Goal: Task Accomplishment & Management: Manage account settings

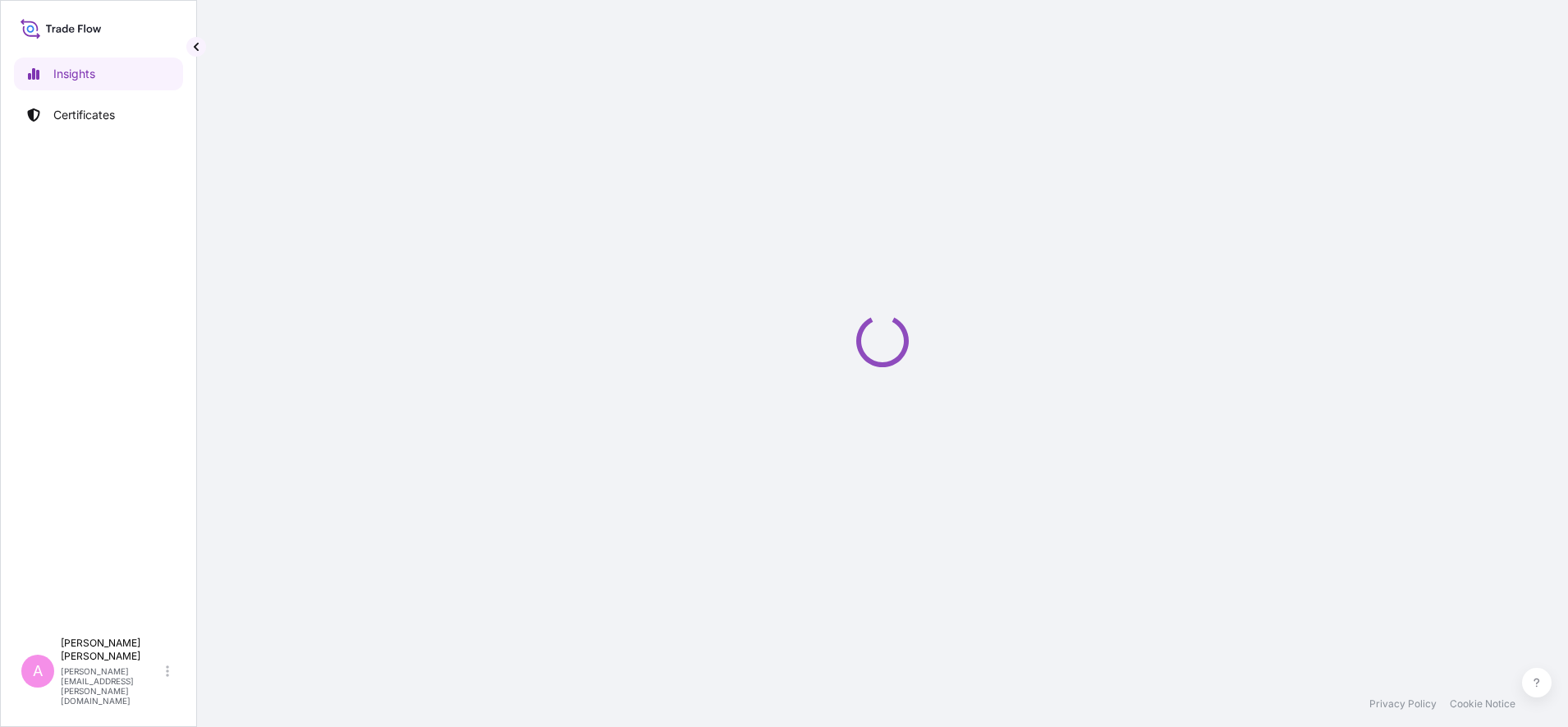
select select "2025"
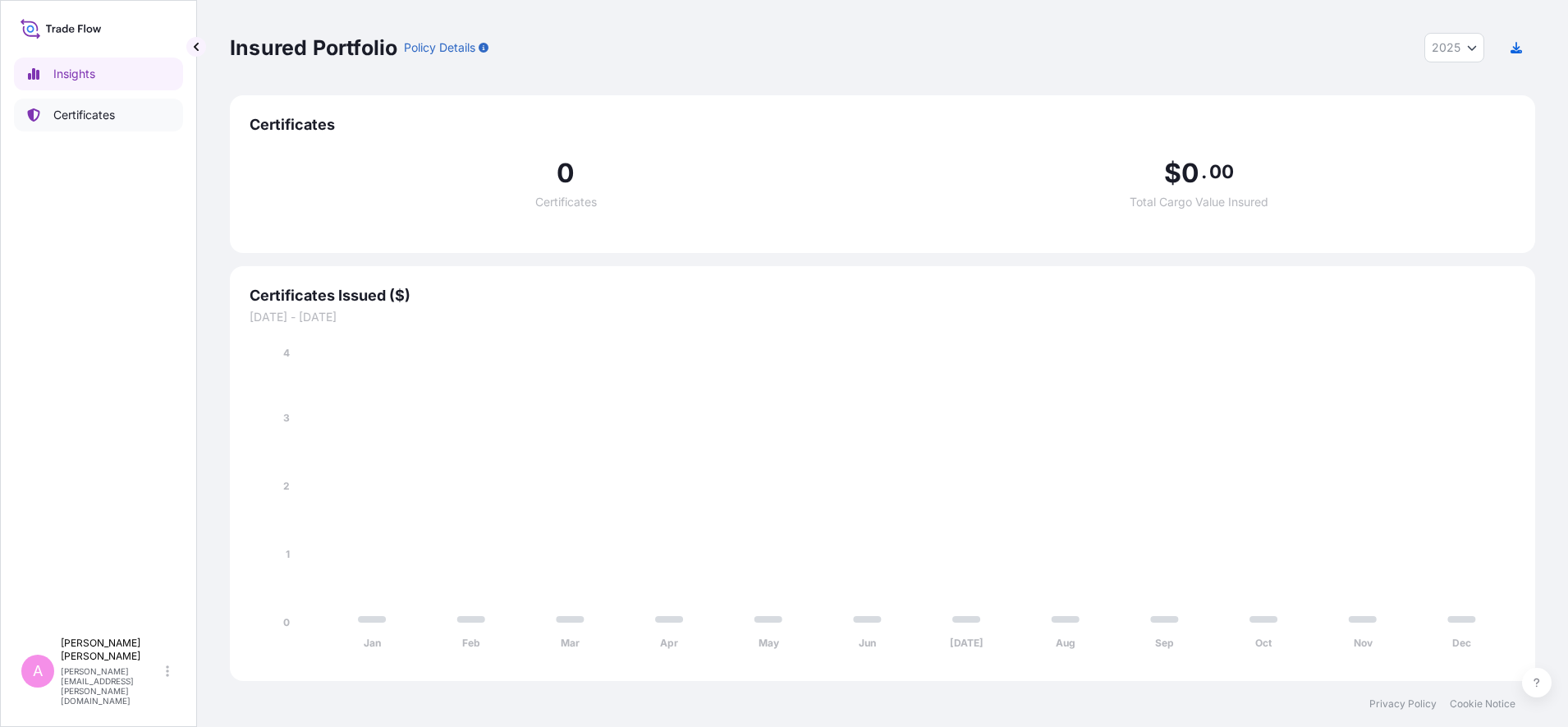
click at [88, 115] on p "Certificates" at bounding box center [83, 115] width 62 height 17
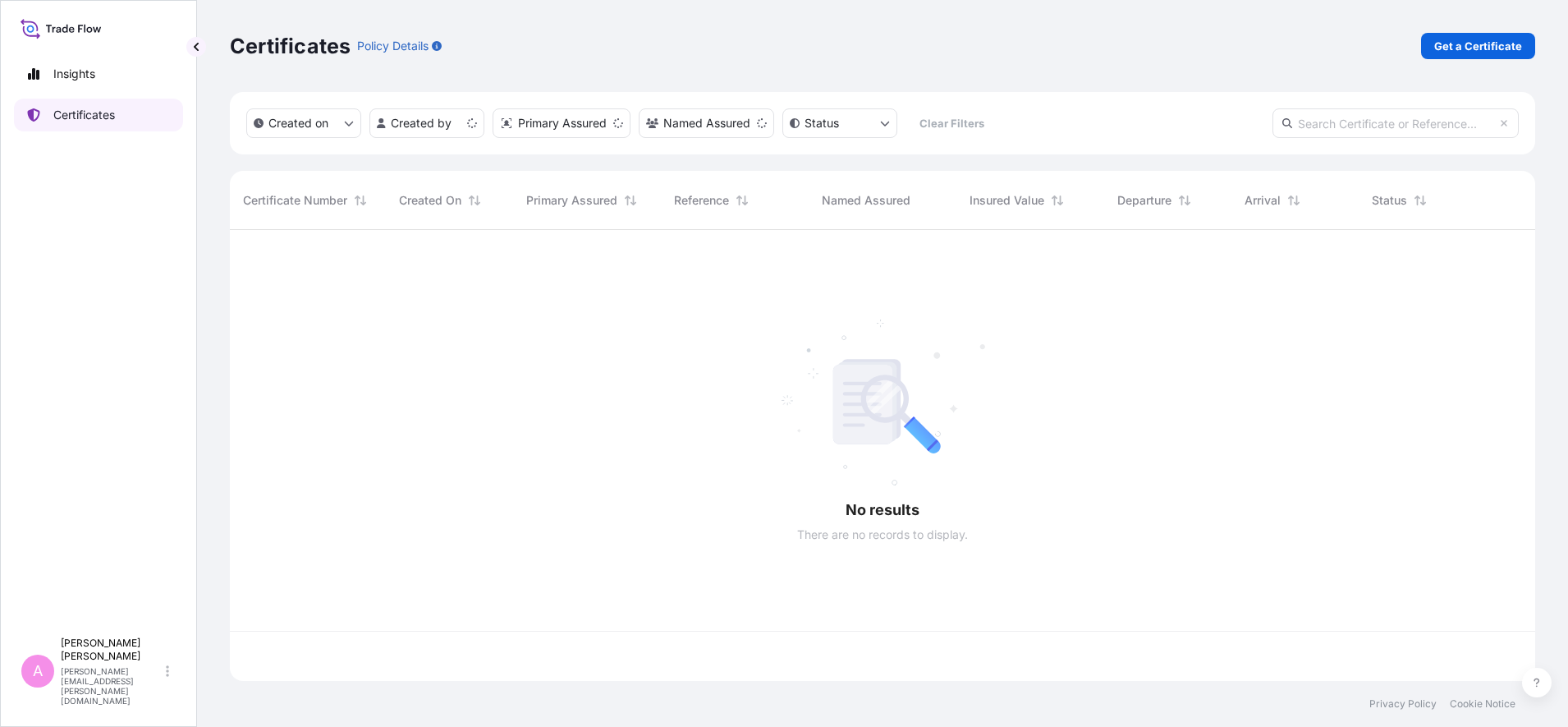
scroll to position [444, 1290]
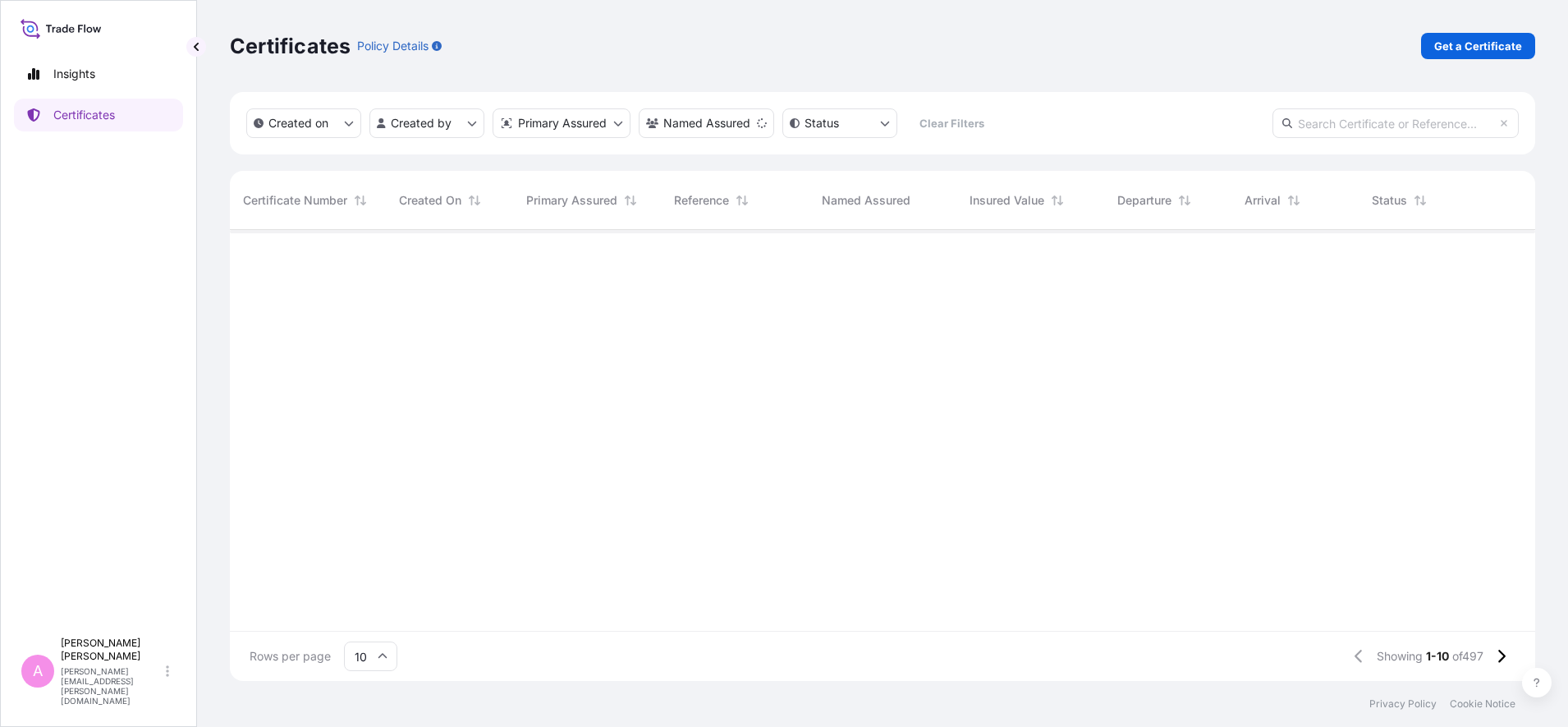
click at [1419, 125] on input "text" at bounding box center [1395, 123] width 246 height 29
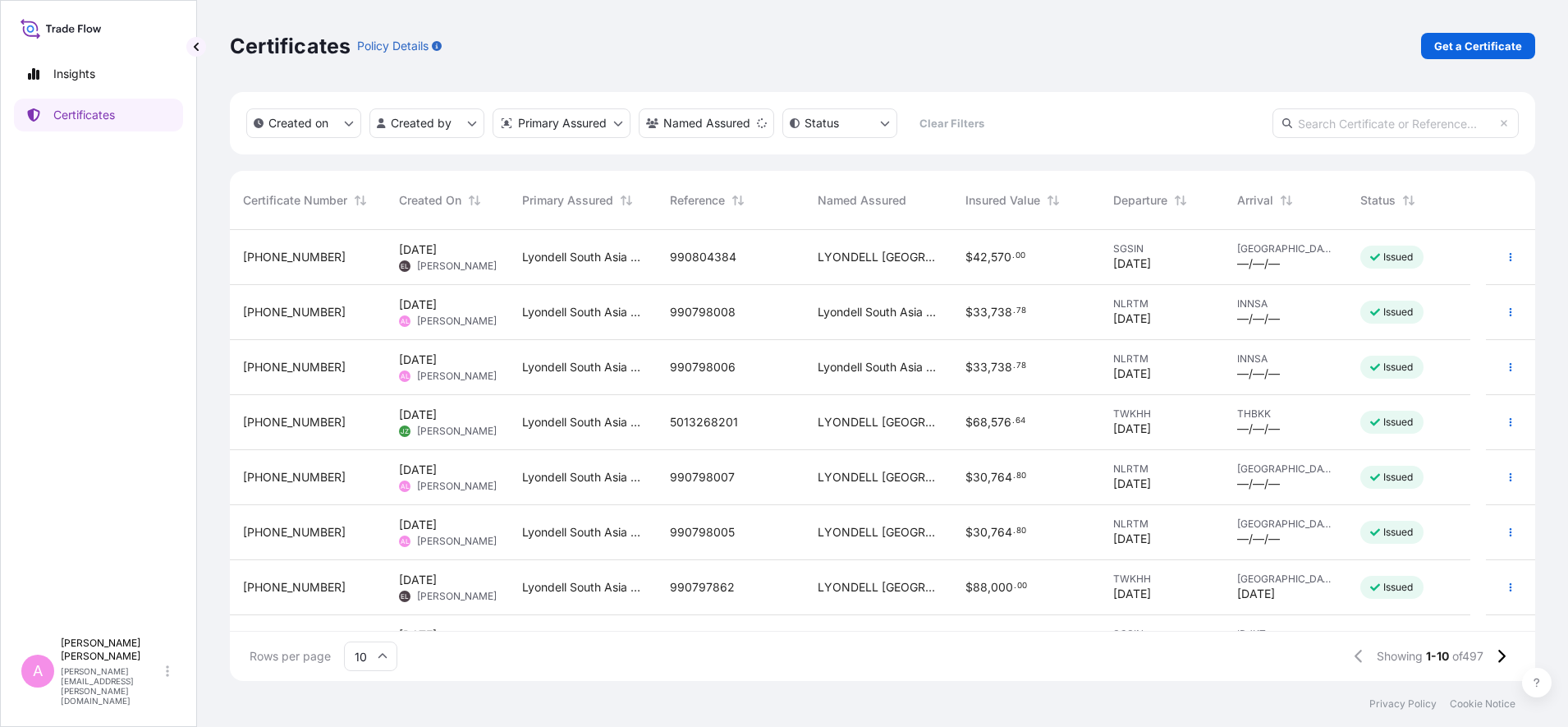
paste input "5013268629"
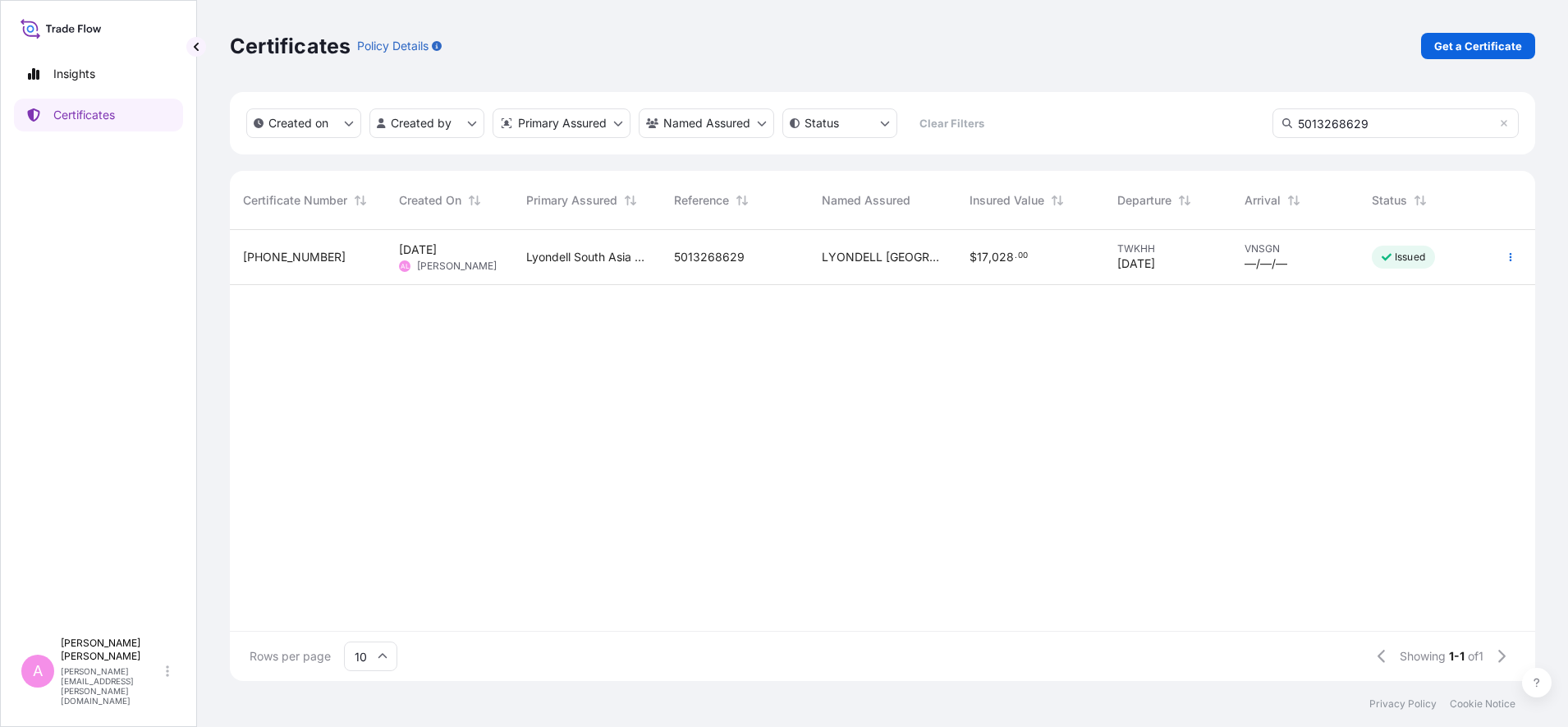
type input "5013268629"
click at [631, 254] on span "Lyondell South Asia Pte Ltd." at bounding box center [587, 256] width 122 height 17
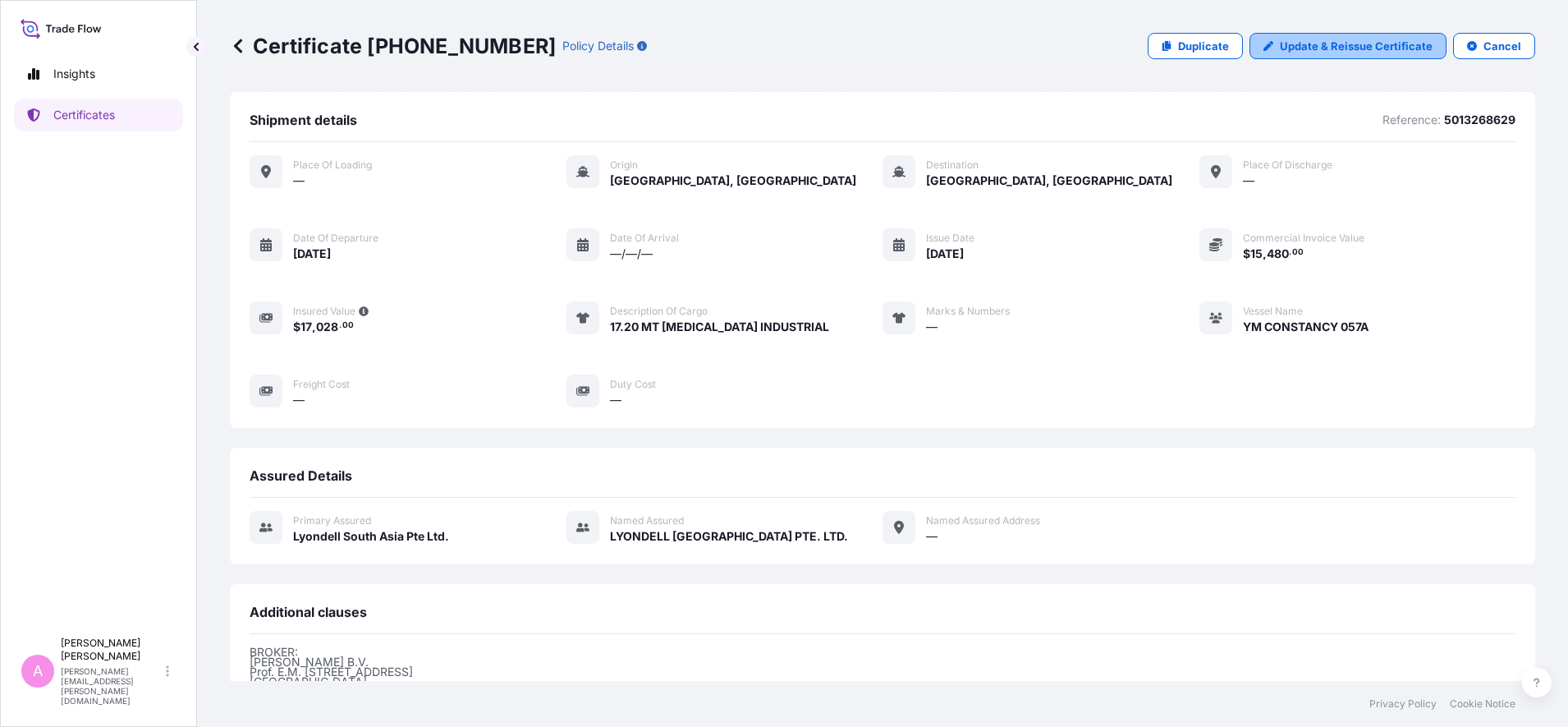
click at [1302, 49] on p "Update & Reissue Certificate" at bounding box center [1357, 45] width 153 height 17
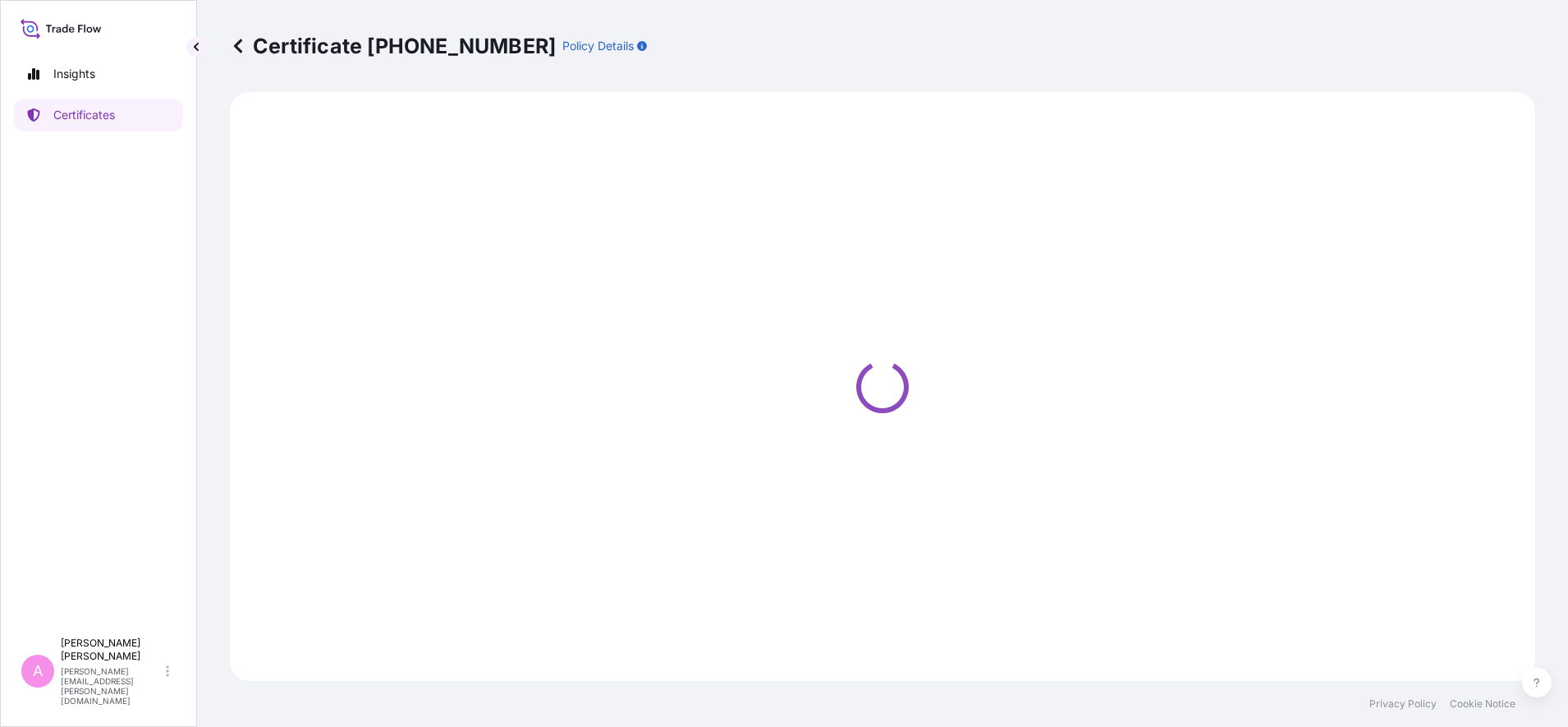
select select "Sea"
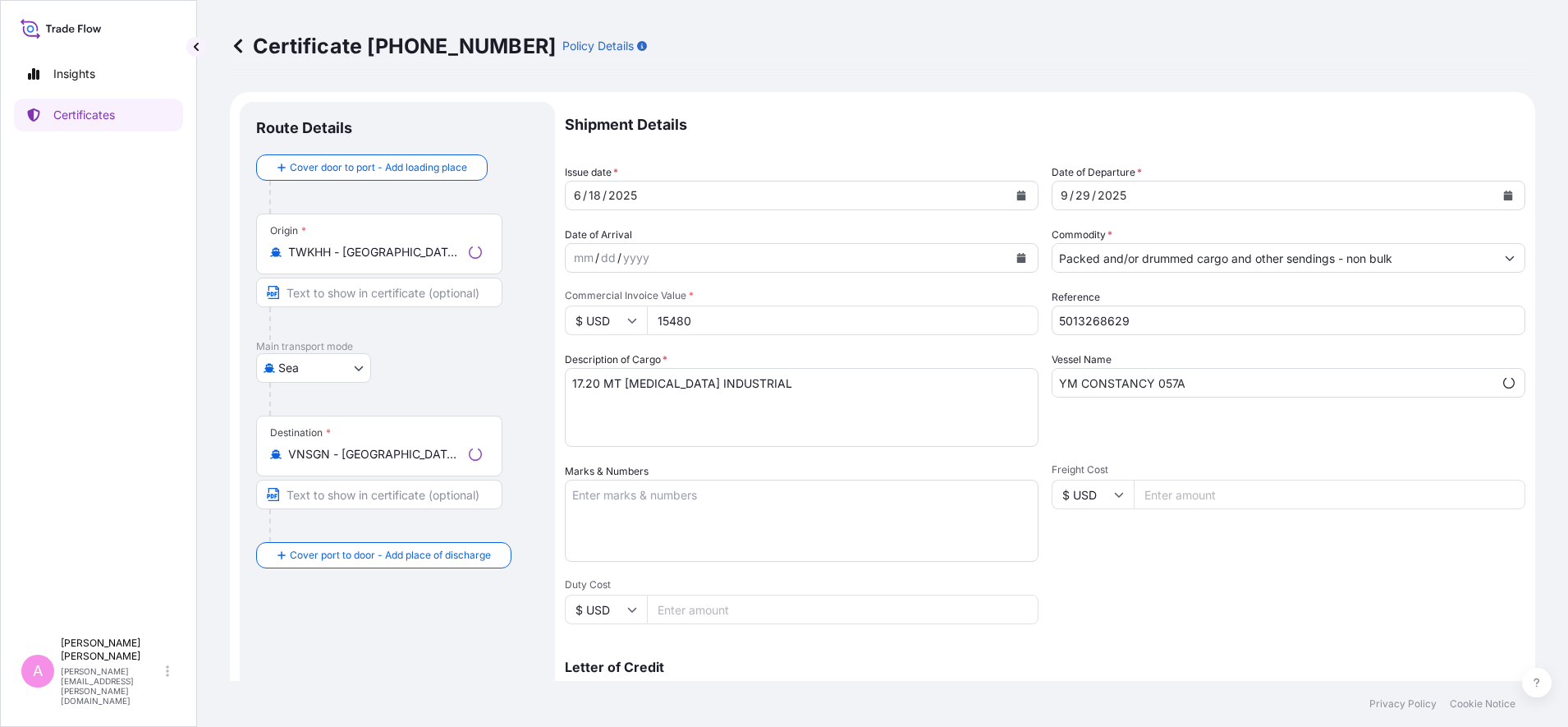
select select "32022"
click at [1503, 192] on icon "Calendar" at bounding box center [1508, 196] width 10 height 10
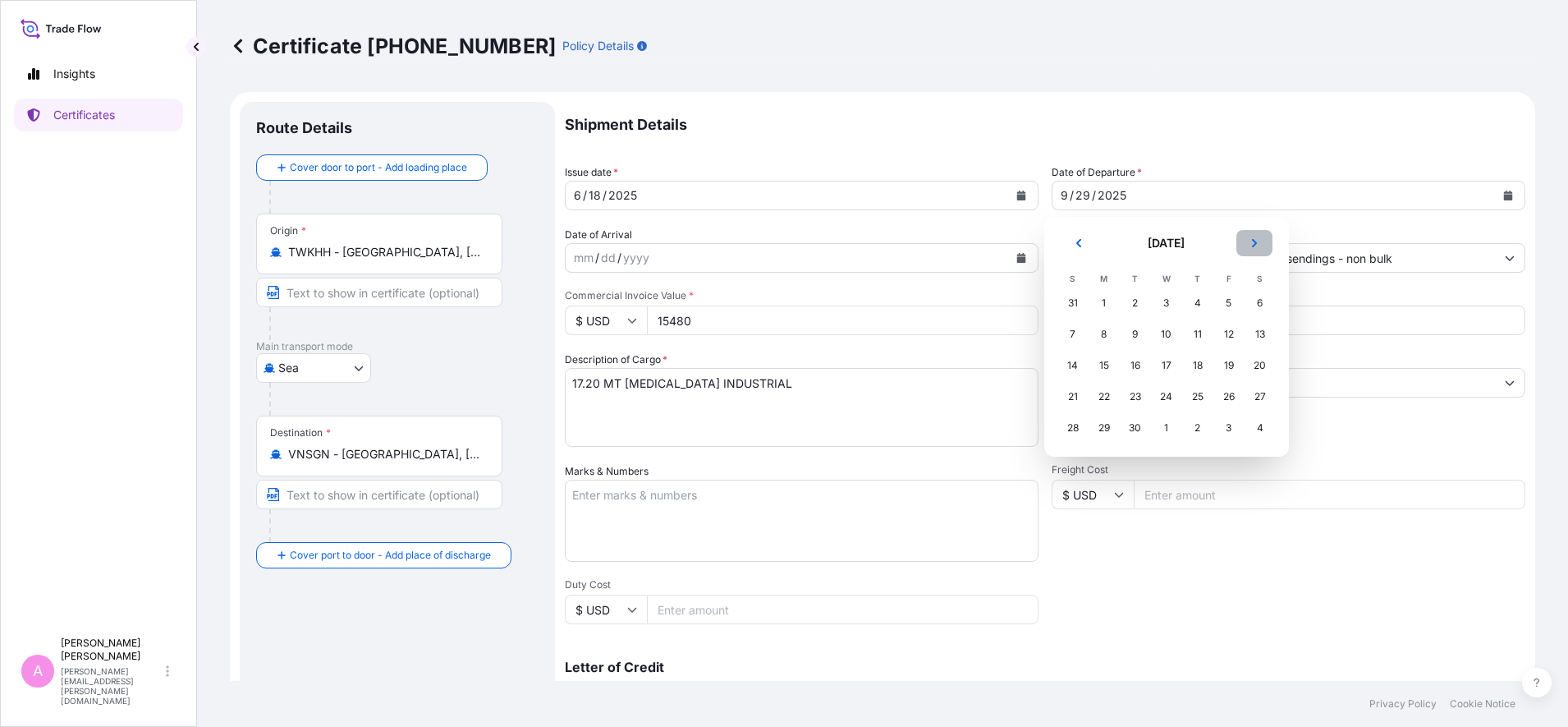
click at [1252, 246] on icon "Next" at bounding box center [1255, 244] width 10 height 10
click at [1073, 339] on div "5" at bounding box center [1073, 334] width 29 height 29
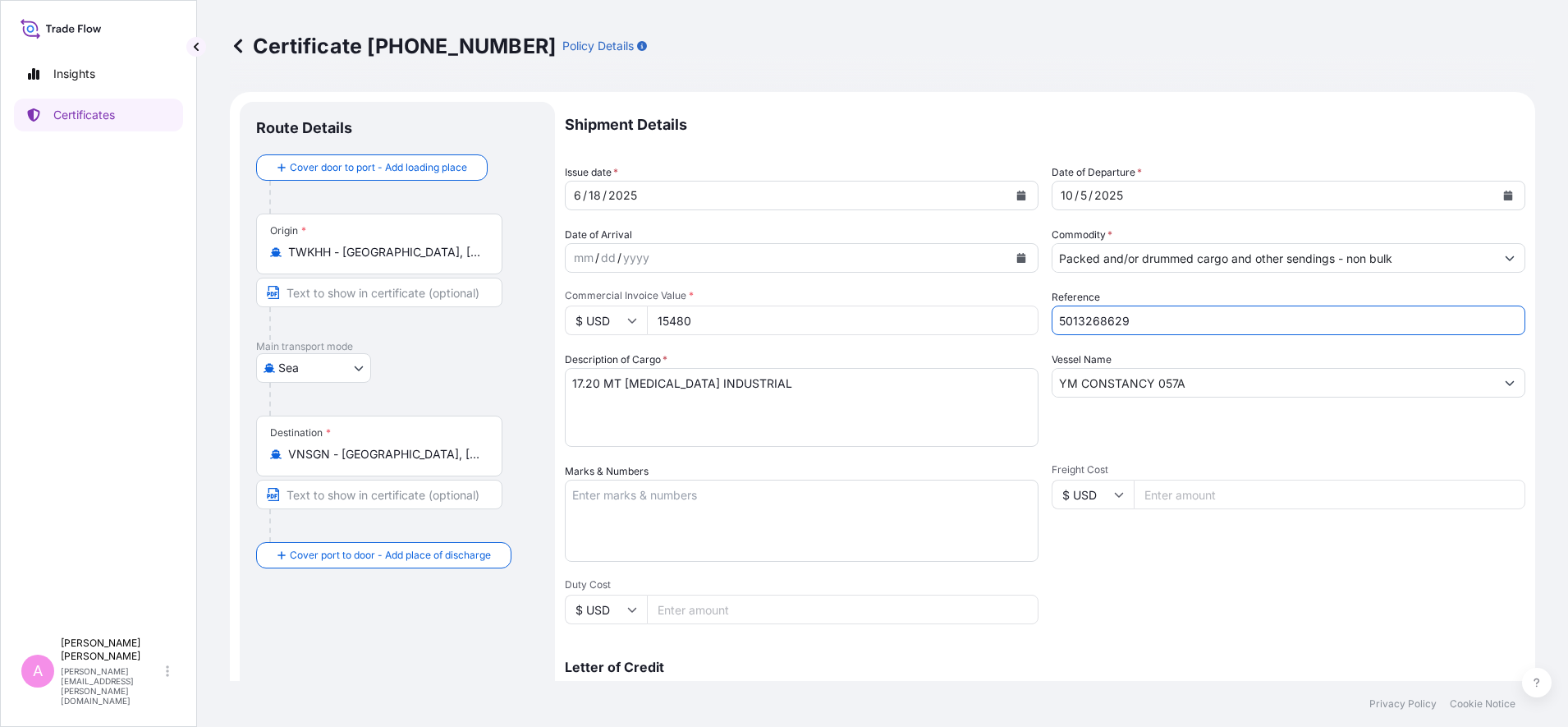
drag, startPoint x: 1017, startPoint y: 303, endPoint x: 934, endPoint y: 291, distance: 83.9
click at [934, 291] on div "Shipment Details Issue date * [DATE] Date of Departure * [DATE] Date of Arrival…" at bounding box center [1045, 493] width 960 height 783
paste input "990804393"
type input "990804393"
click at [1200, 435] on div "Vessel Name YM CONSTANCY 057A" at bounding box center [1288, 399] width 474 height 95
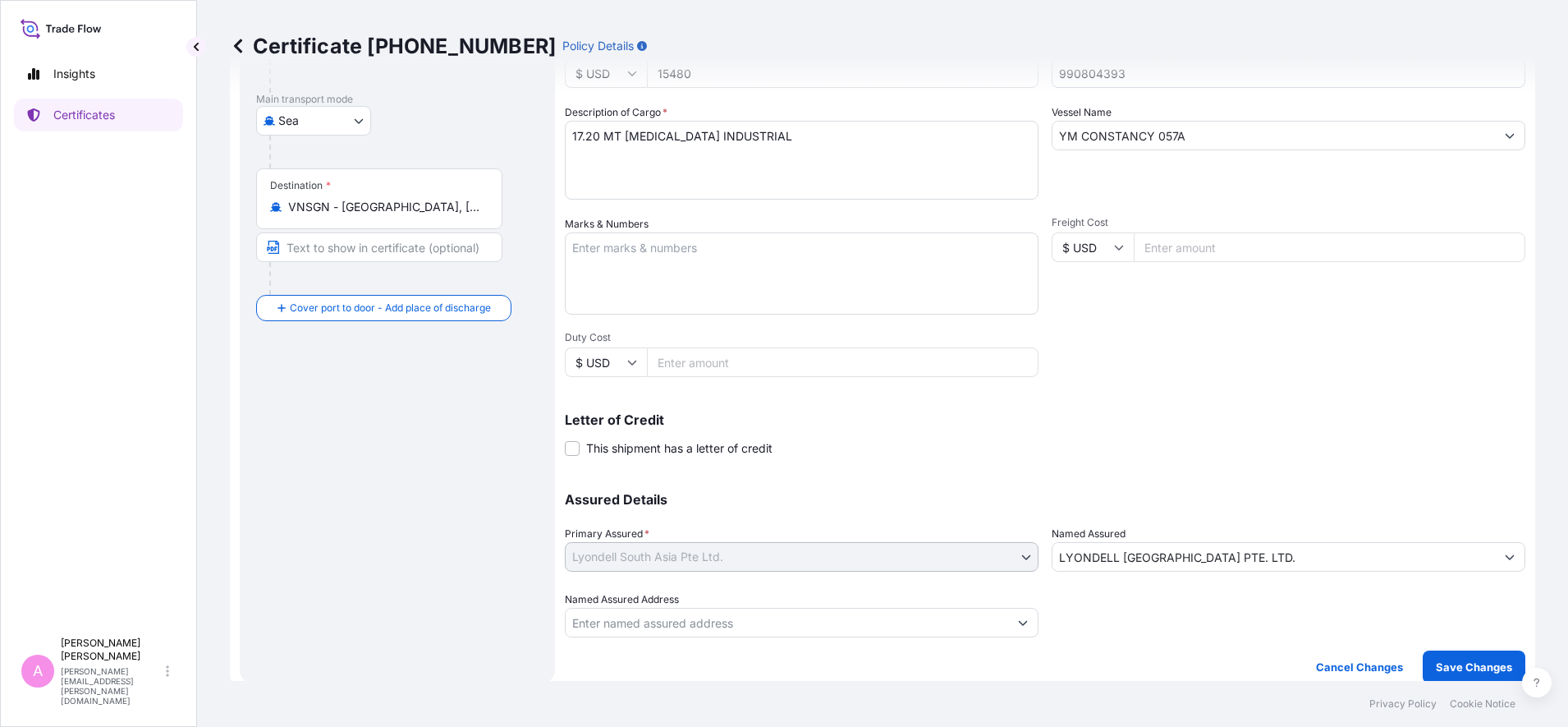
scroll to position [259, 0]
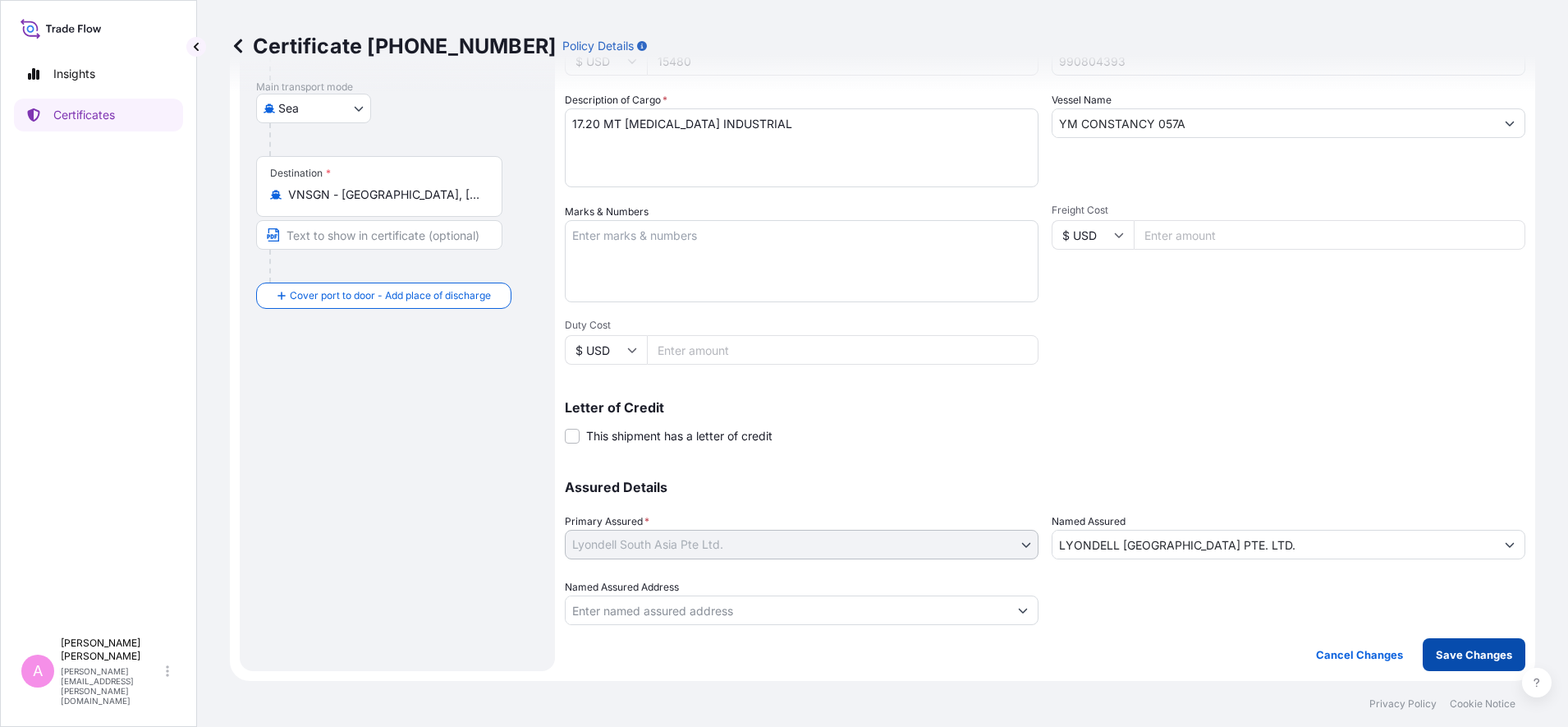
click at [1481, 667] on button "Save Changes" at bounding box center [1474, 654] width 103 height 32
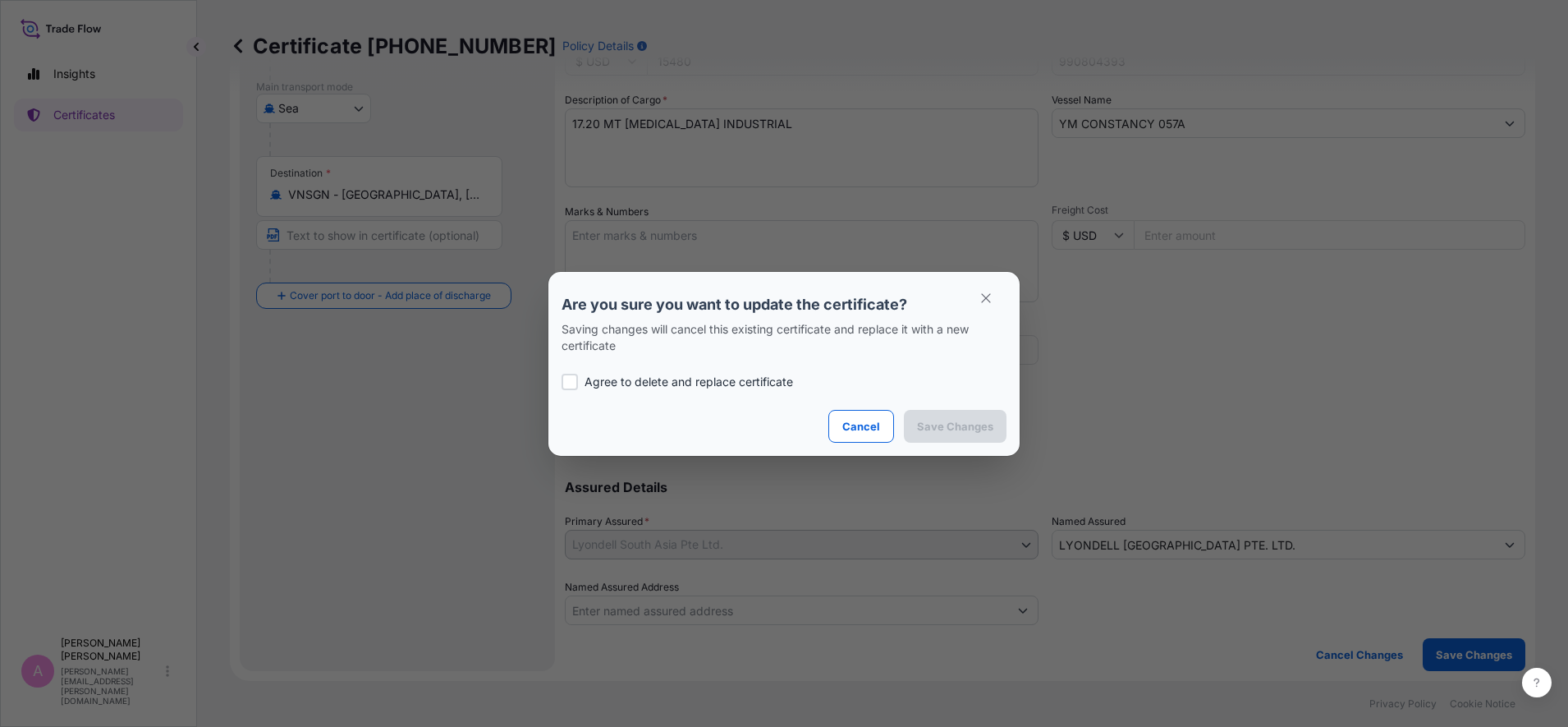
click at [643, 384] on p "Agree to delete and replace certificate" at bounding box center [688, 382] width 208 height 17
checkbox input "true"
click at [974, 428] on p "Save Changes" at bounding box center [955, 426] width 77 height 17
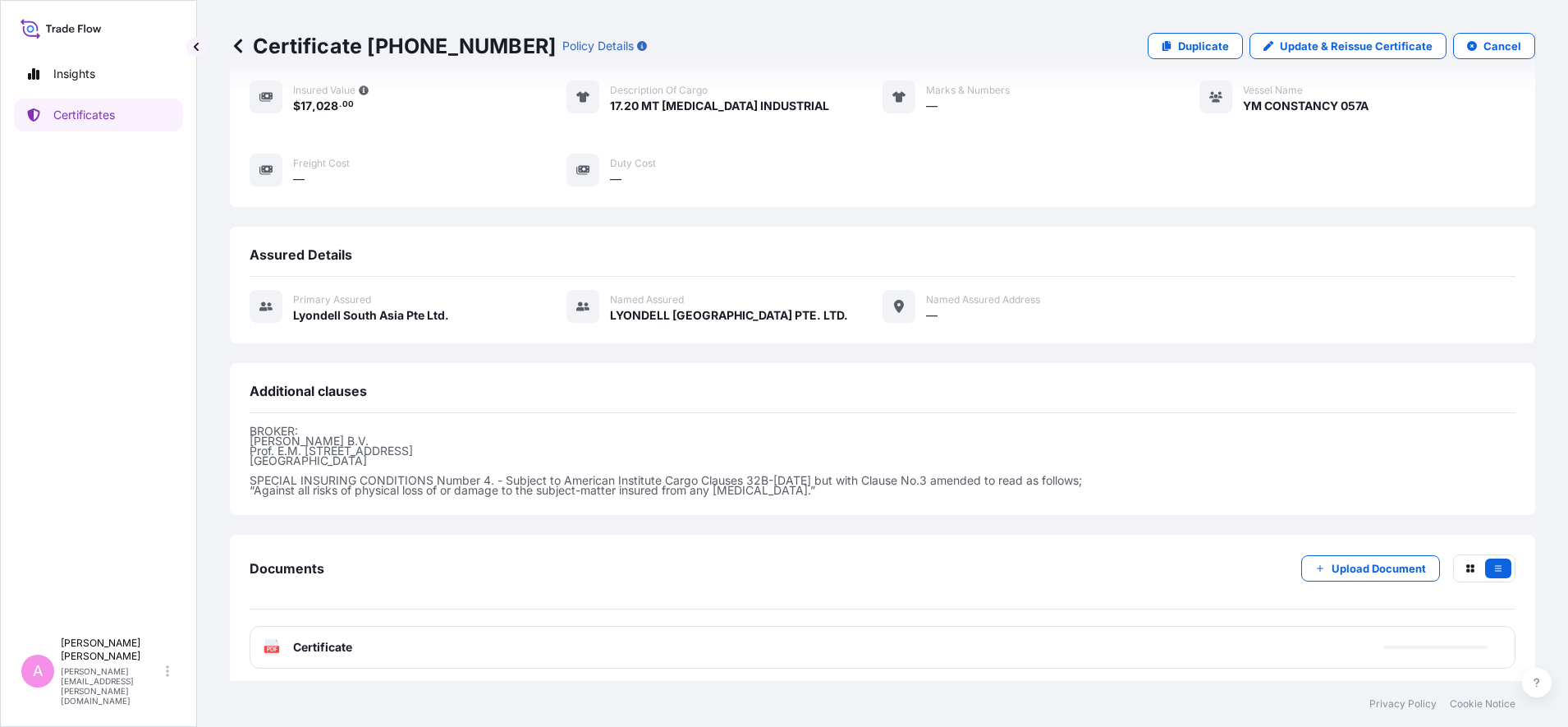
scroll to position [228, 0]
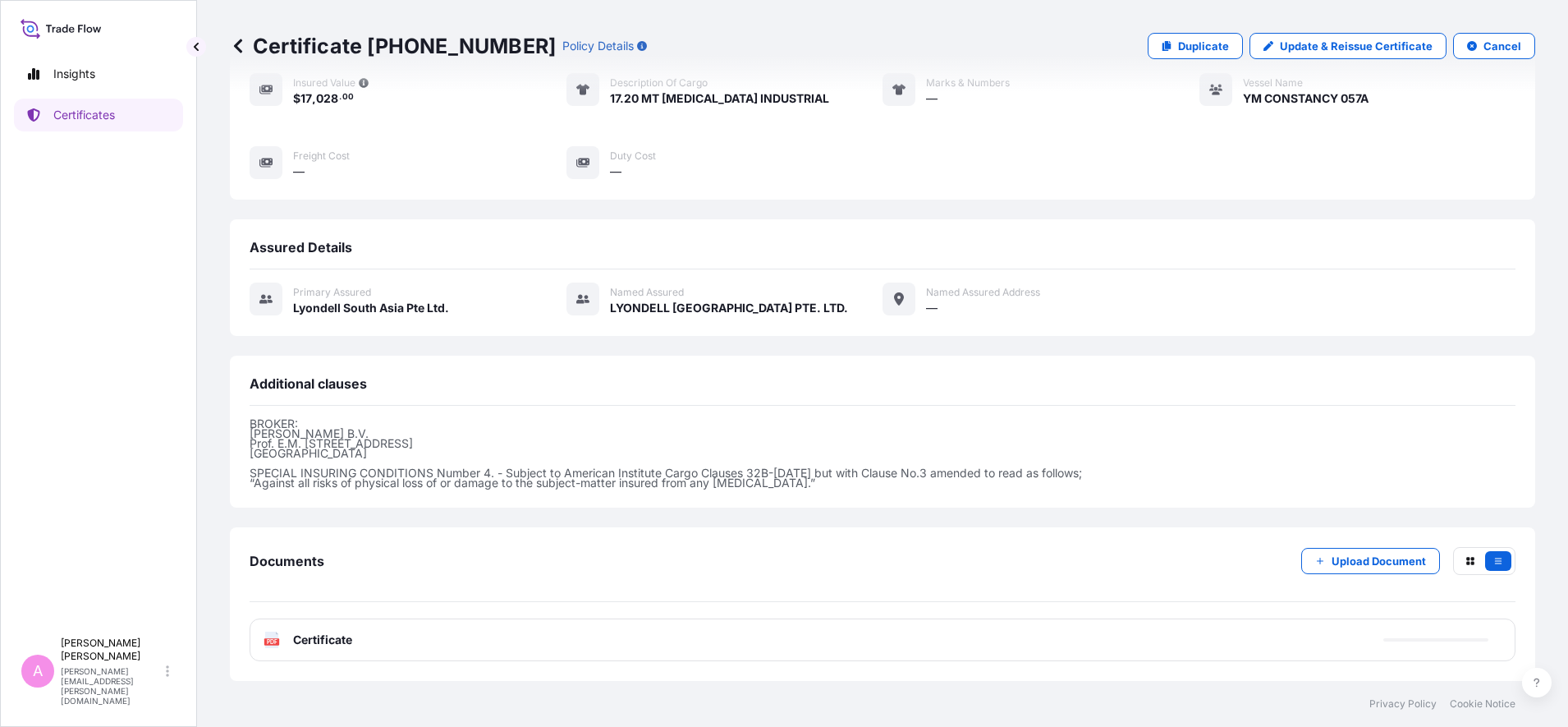
click at [334, 630] on div "PDF Certificate" at bounding box center [883, 640] width 1267 height 42
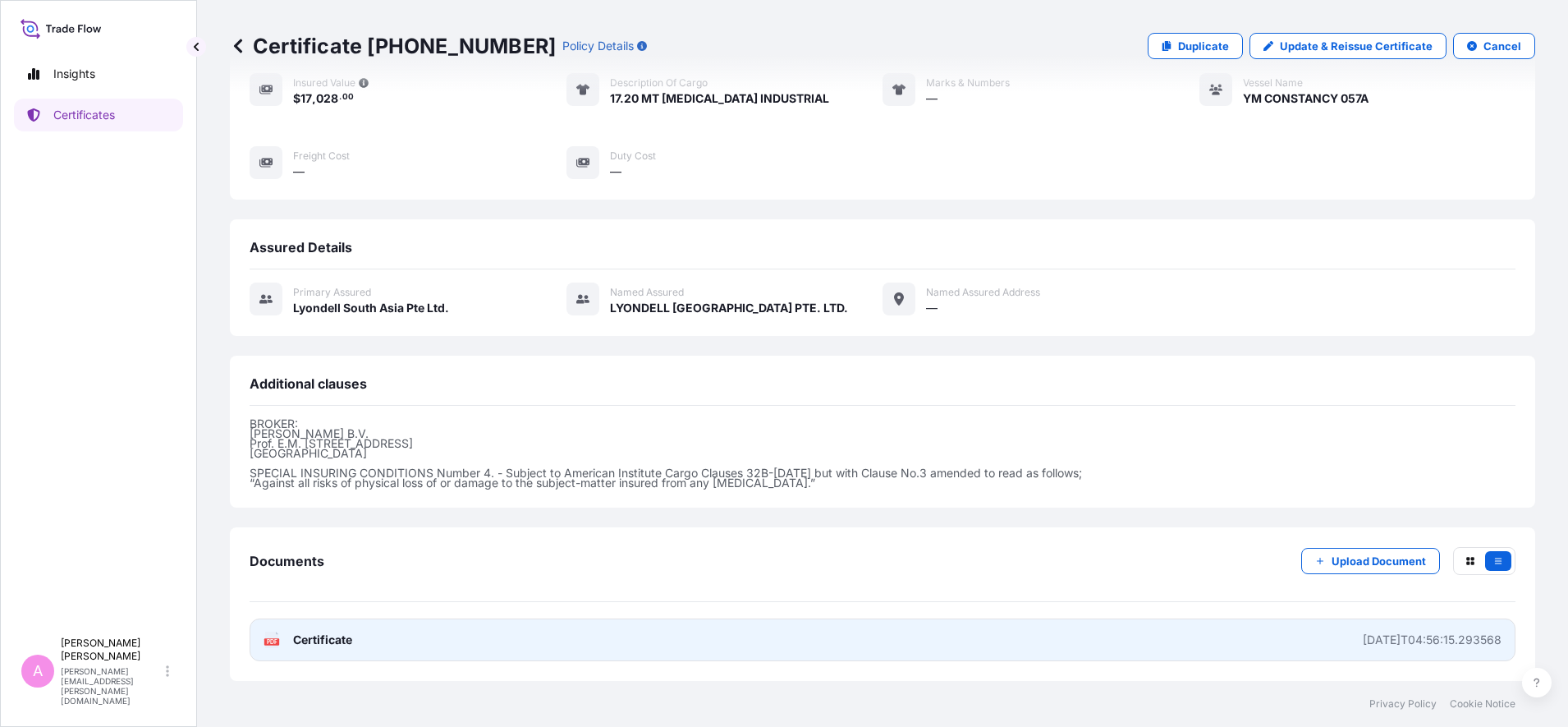
click at [273, 637] on icon at bounding box center [272, 640] width 14 height 17
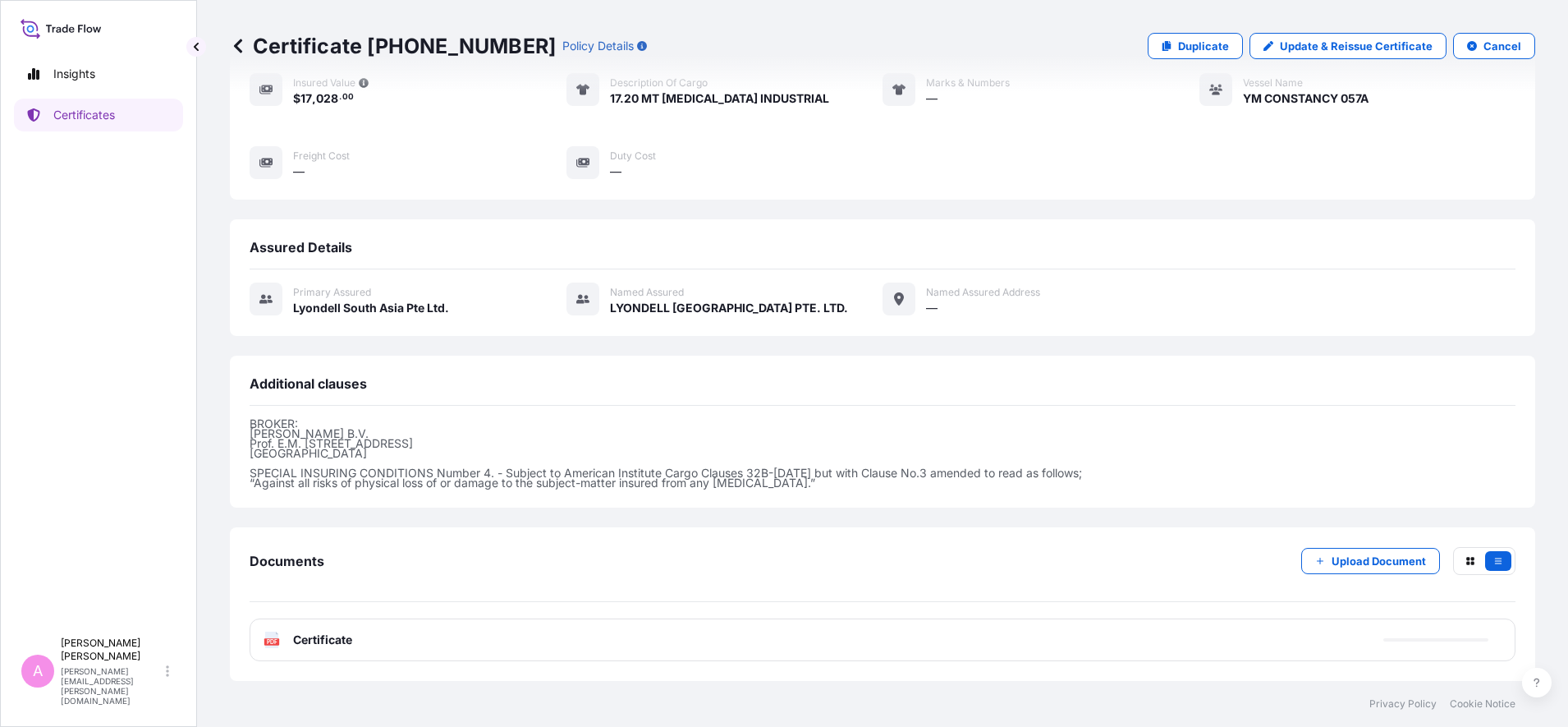
scroll to position [226, 0]
